Goal: Obtain resource: Download file/media

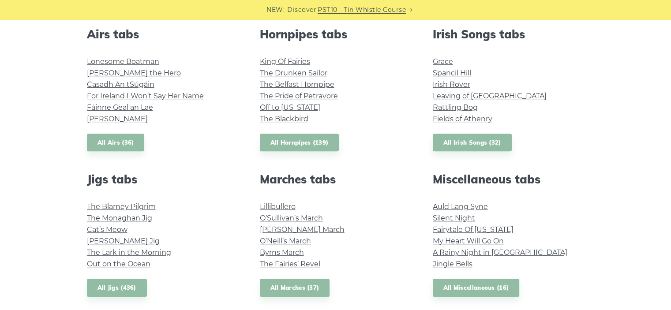
scroll to position [221, 0]
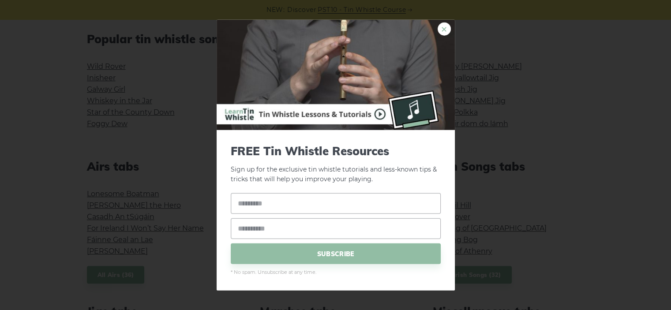
click at [445, 26] on link "×" at bounding box center [444, 28] width 13 height 13
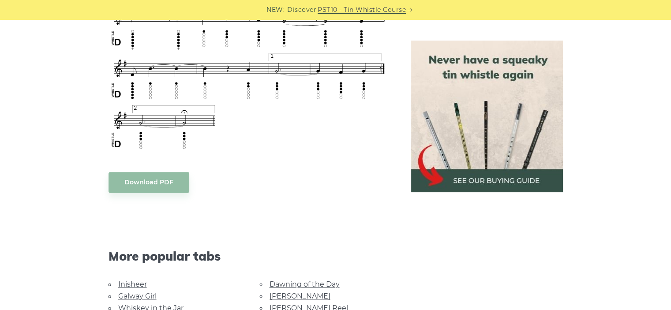
scroll to position [750, 0]
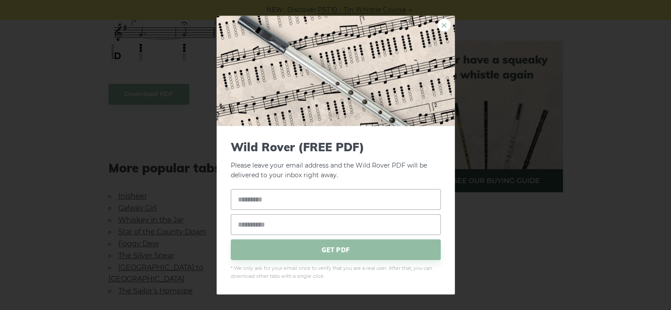
click at [444, 28] on link "×" at bounding box center [444, 24] width 13 height 13
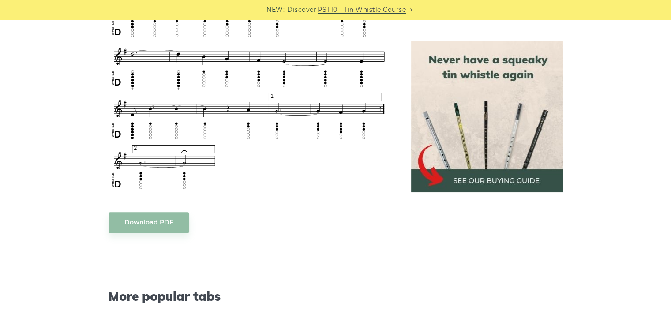
scroll to position [676, 0]
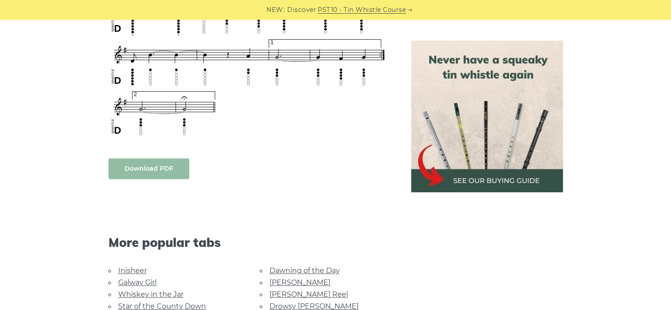
click at [152, 165] on body "NEW: Discover PST10 - Tin Whistle Course Lessons Fingering Charts Tabs & Notes …" at bounding box center [335, 155] width 671 height 1662
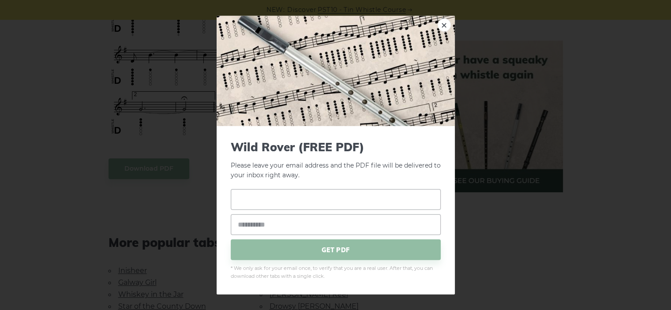
click at [334, 199] on input "text" at bounding box center [336, 199] width 210 height 21
type input "********"
click at [342, 223] on input "email" at bounding box center [336, 225] width 210 height 21
type input "**********"
click at [374, 252] on span "GET PDF" at bounding box center [336, 250] width 210 height 21
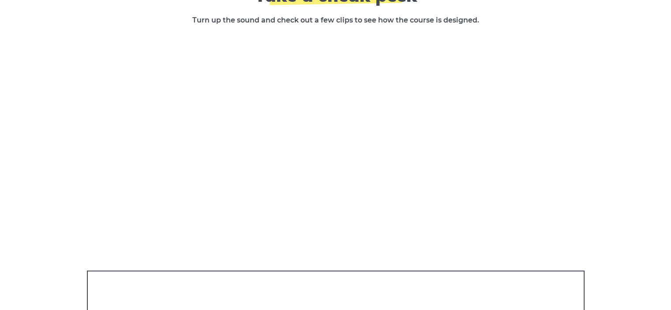
scroll to position [1456, 0]
